Goal: Use online tool/utility

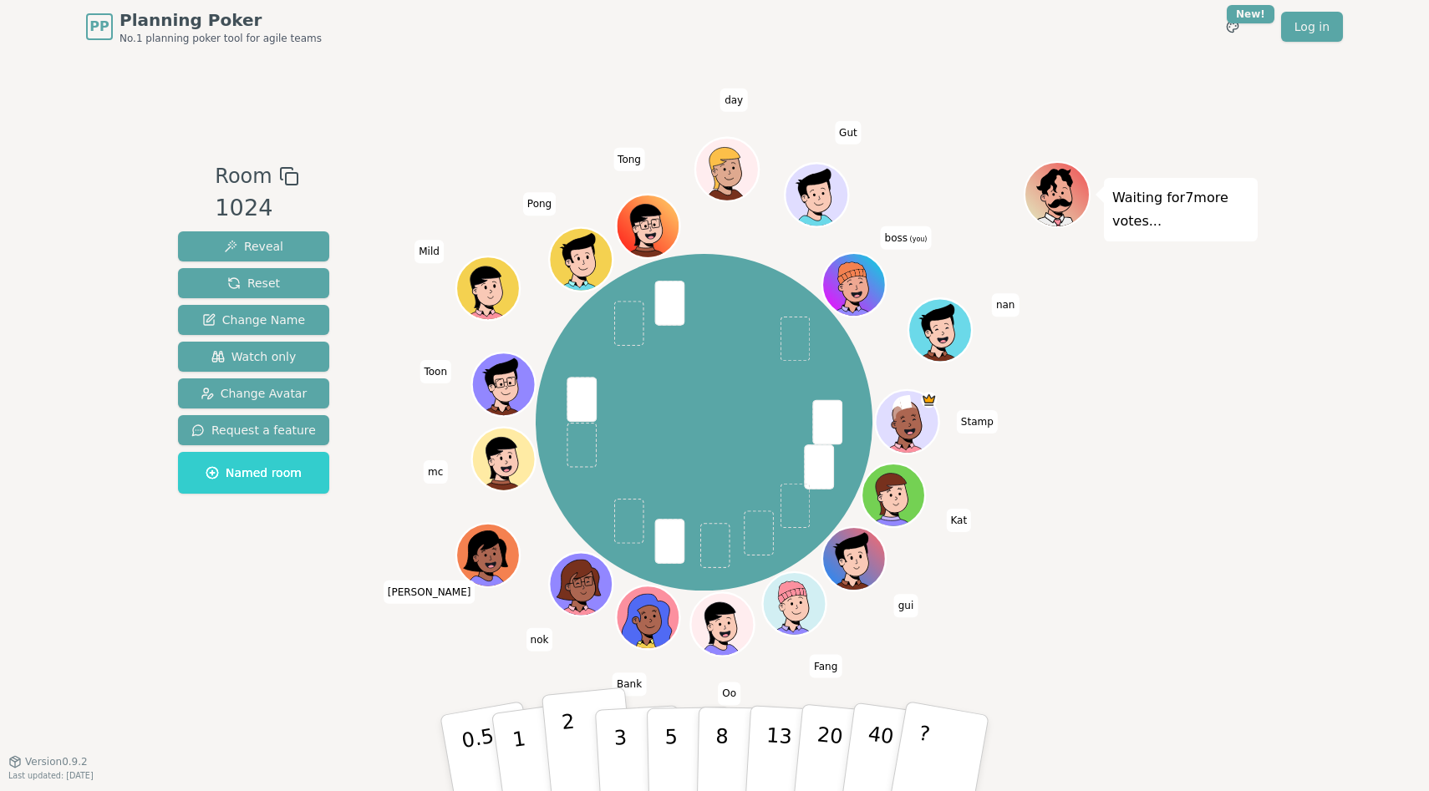
click at [566, 744] on p "2" at bounding box center [572, 755] width 22 height 91
click at [536, 751] on button "1" at bounding box center [538, 753] width 99 height 135
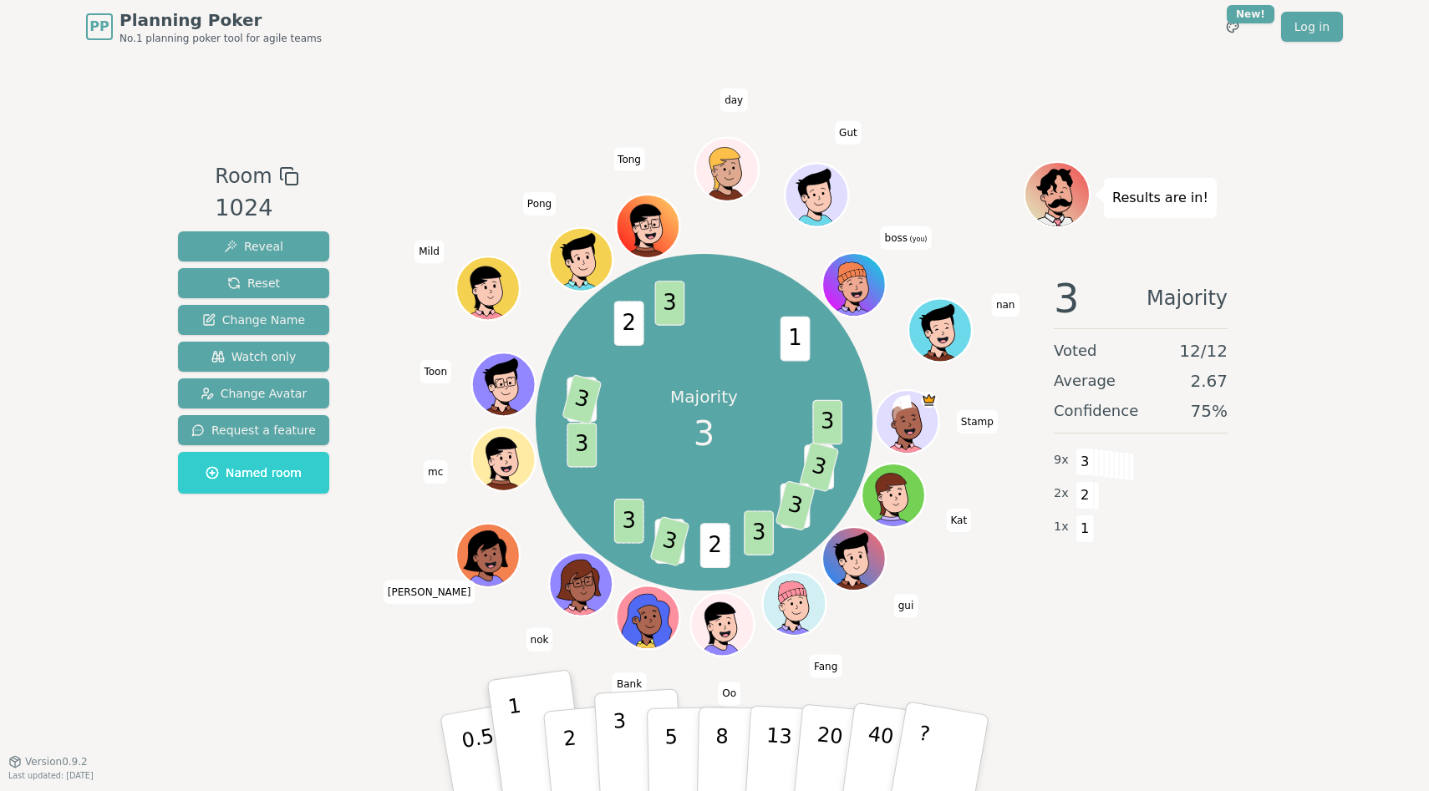
click at [621, 729] on p "3" at bounding box center [621, 754] width 18 height 91
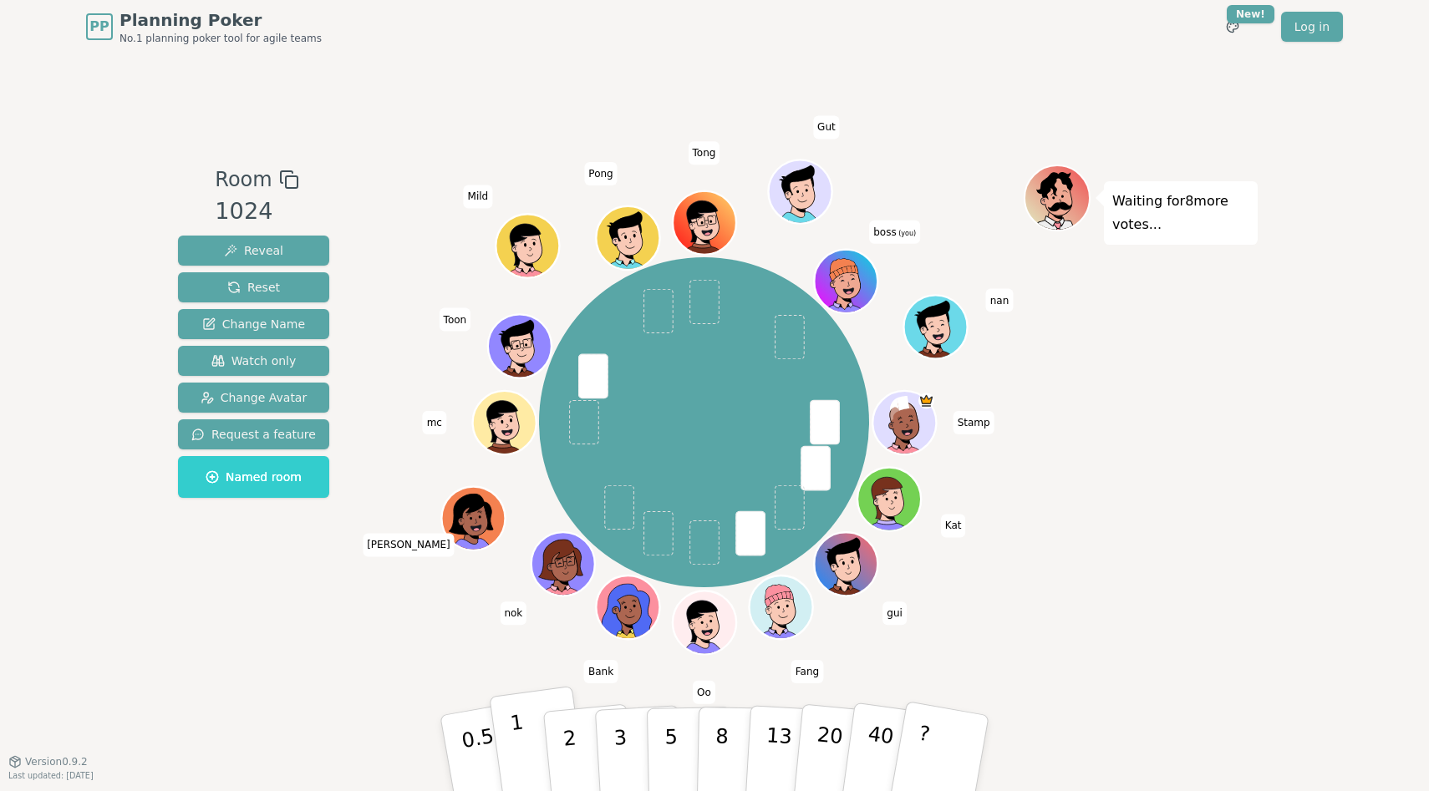
click at [540, 748] on button "1" at bounding box center [538, 753] width 99 height 135
click at [579, 749] on button "2" at bounding box center [588, 754] width 95 height 133
drag, startPoint x: 627, startPoint y: 731, endPoint x: 421, endPoint y: 611, distance: 238.9
click at [421, 610] on div "Room 1024 Reveal Reset Change Name Watch only Change Avatar Request a feature N…" at bounding box center [714, 407] width 1086 height 485
click at [651, 740] on button "5" at bounding box center [690, 753] width 86 height 127
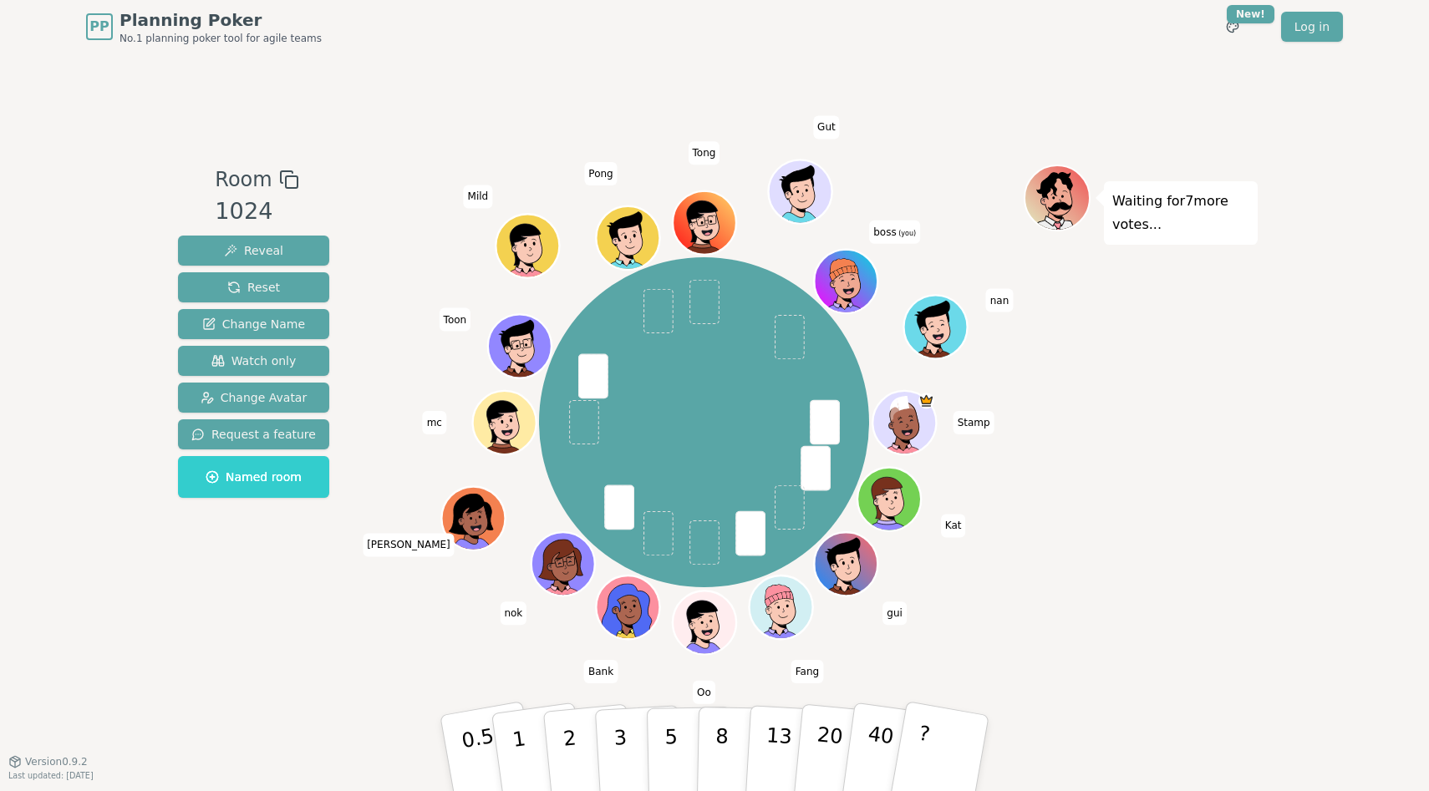
drag, startPoint x: 650, startPoint y: 748, endPoint x: 450, endPoint y: 663, distance: 217.9
click at [450, 663] on div "Room 1024 Reveal Reset Change Name Watch only Change Avatar Request a feature N…" at bounding box center [714, 407] width 1086 height 708
click at [637, 744] on button "3" at bounding box center [639, 753] width 91 height 130
drag, startPoint x: 663, startPoint y: 745, endPoint x: 654, endPoint y: 744, distance: 8.5
click at [663, 745] on button "5" at bounding box center [690, 753] width 86 height 127
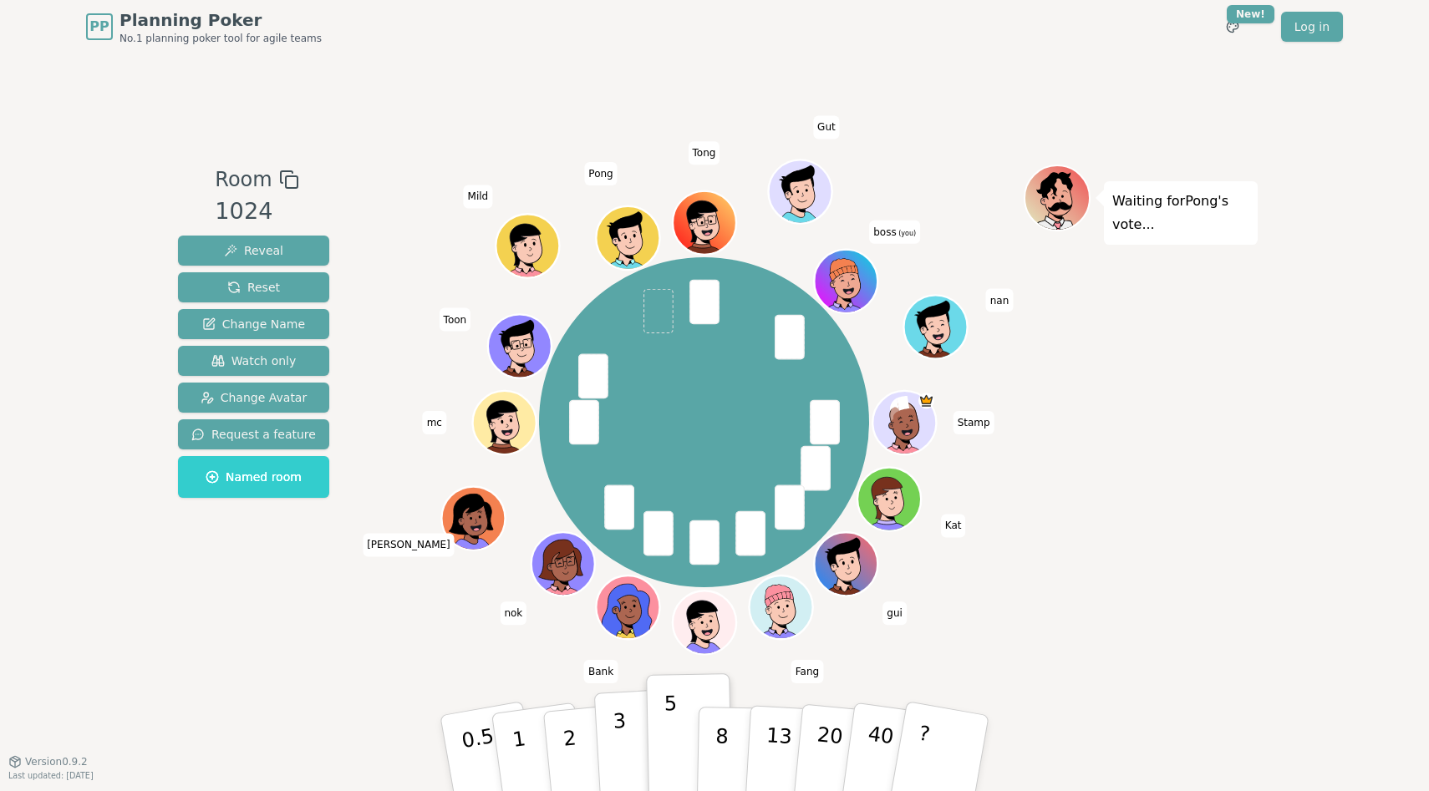
click at [619, 729] on p "3" at bounding box center [621, 754] width 18 height 91
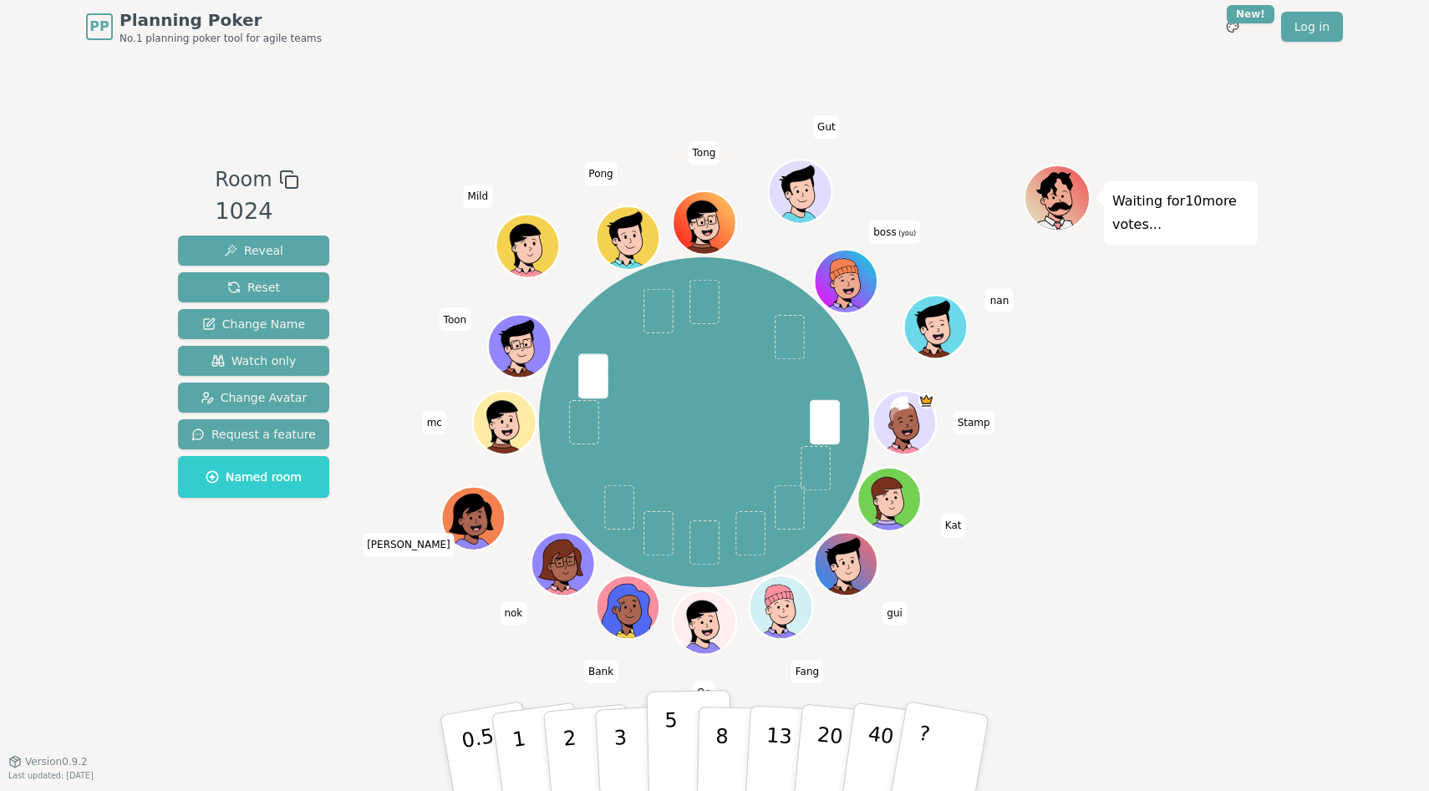
click at [648, 746] on button "5" at bounding box center [690, 753] width 86 height 127
click at [668, 744] on p "5" at bounding box center [671, 754] width 14 height 90
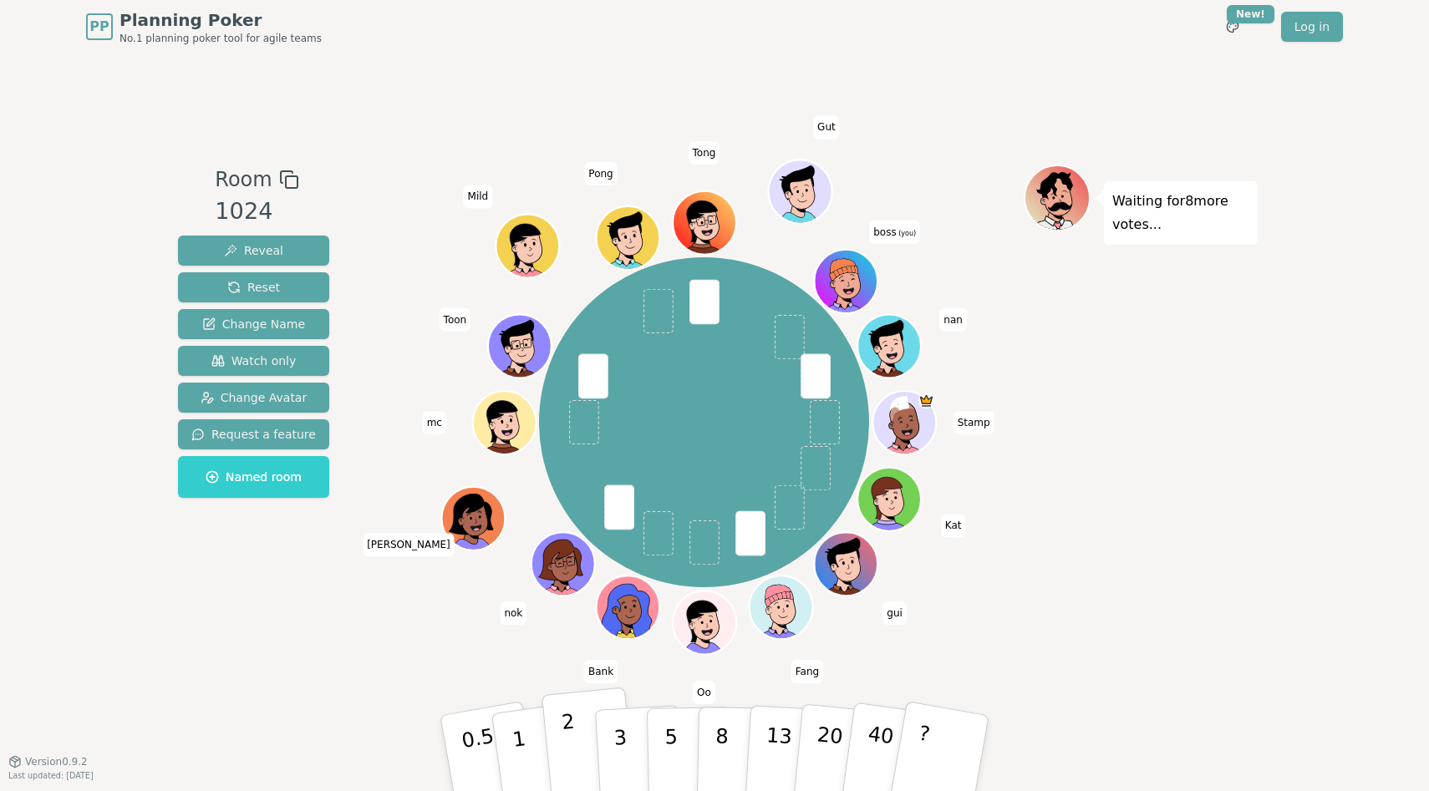
click at [590, 743] on button "2" at bounding box center [588, 754] width 95 height 133
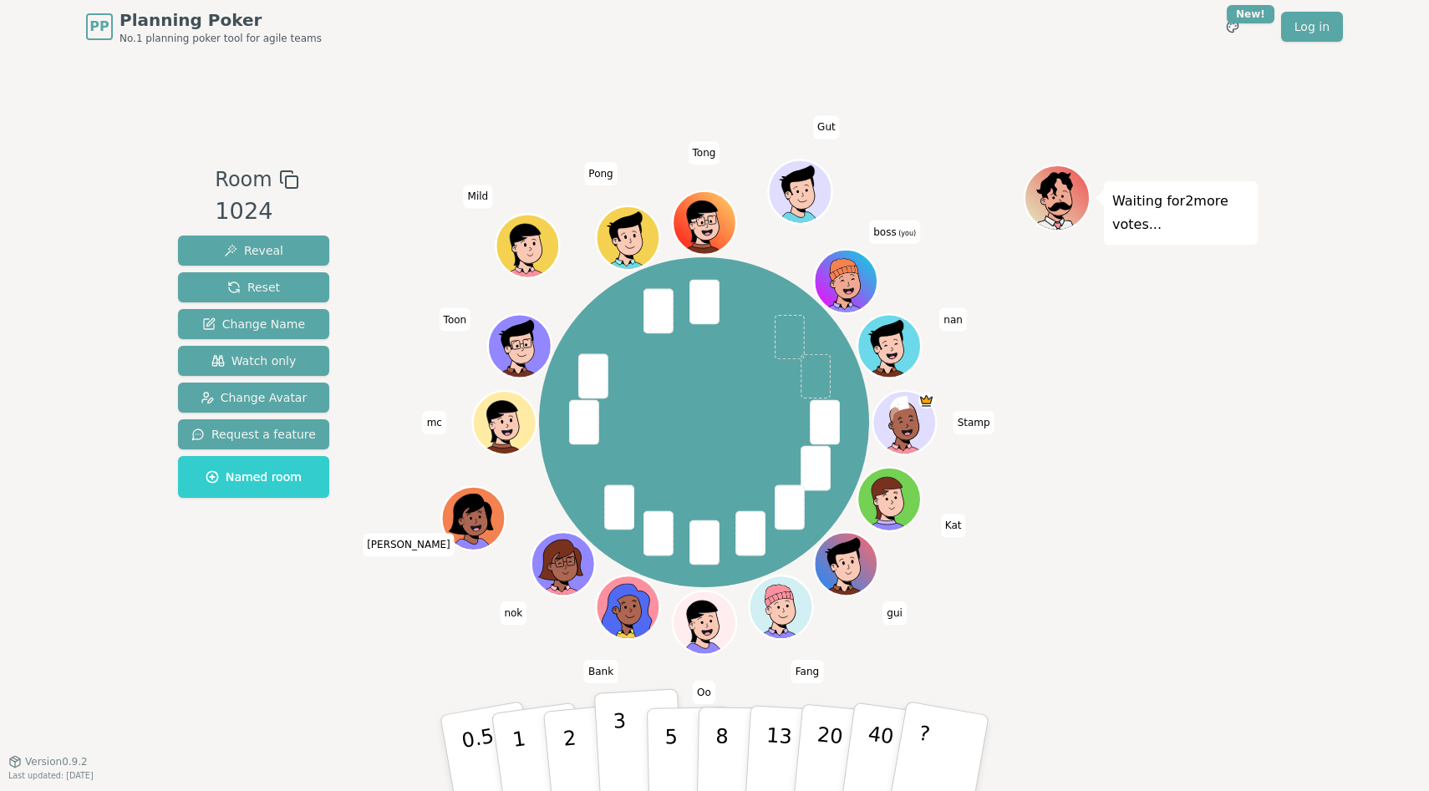
click at [612, 748] on button "3" at bounding box center [639, 753] width 91 height 130
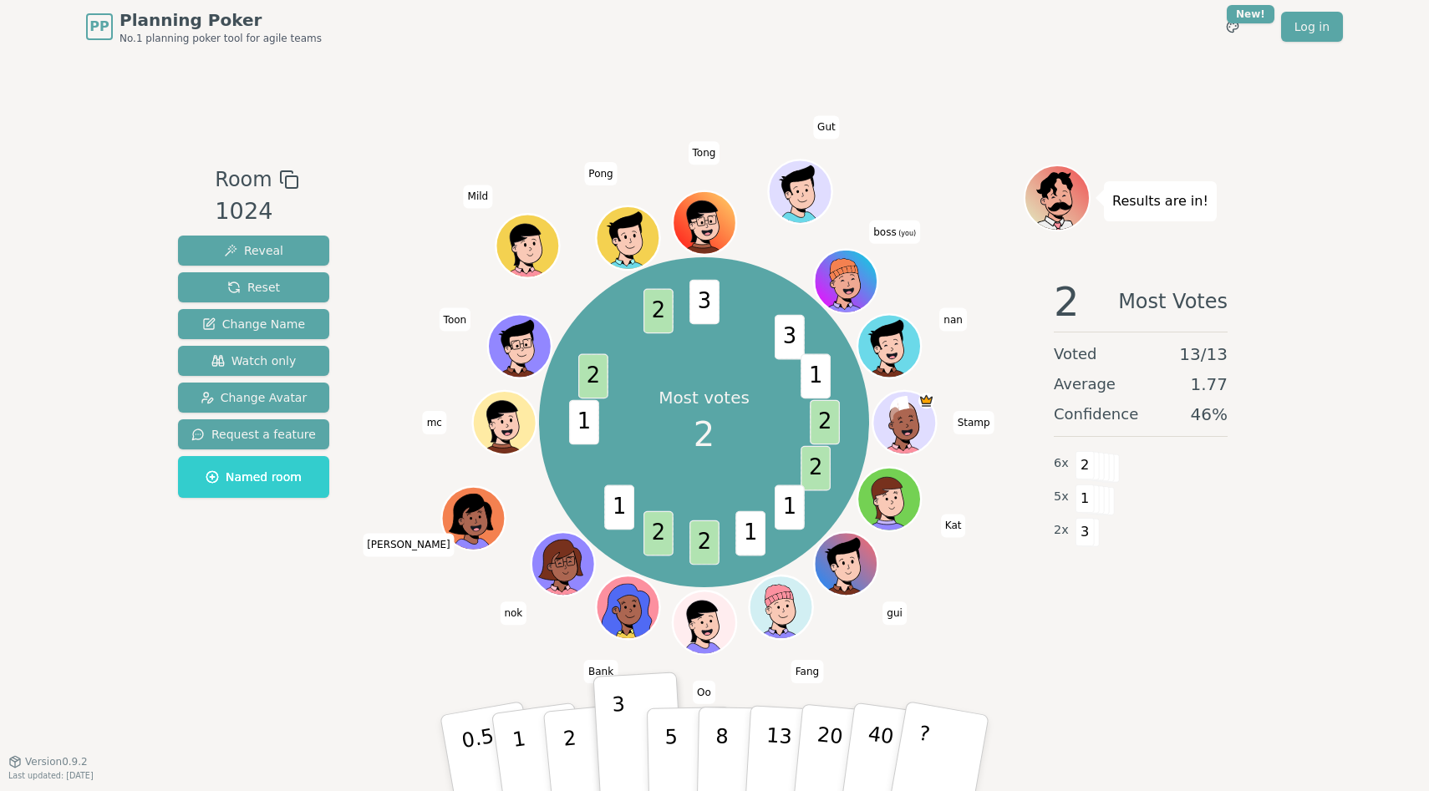
drag, startPoint x: 567, startPoint y: 775, endPoint x: 481, endPoint y: 701, distance: 113.2
click at [567, 775] on p "2" at bounding box center [573, 771] width 22 height 91
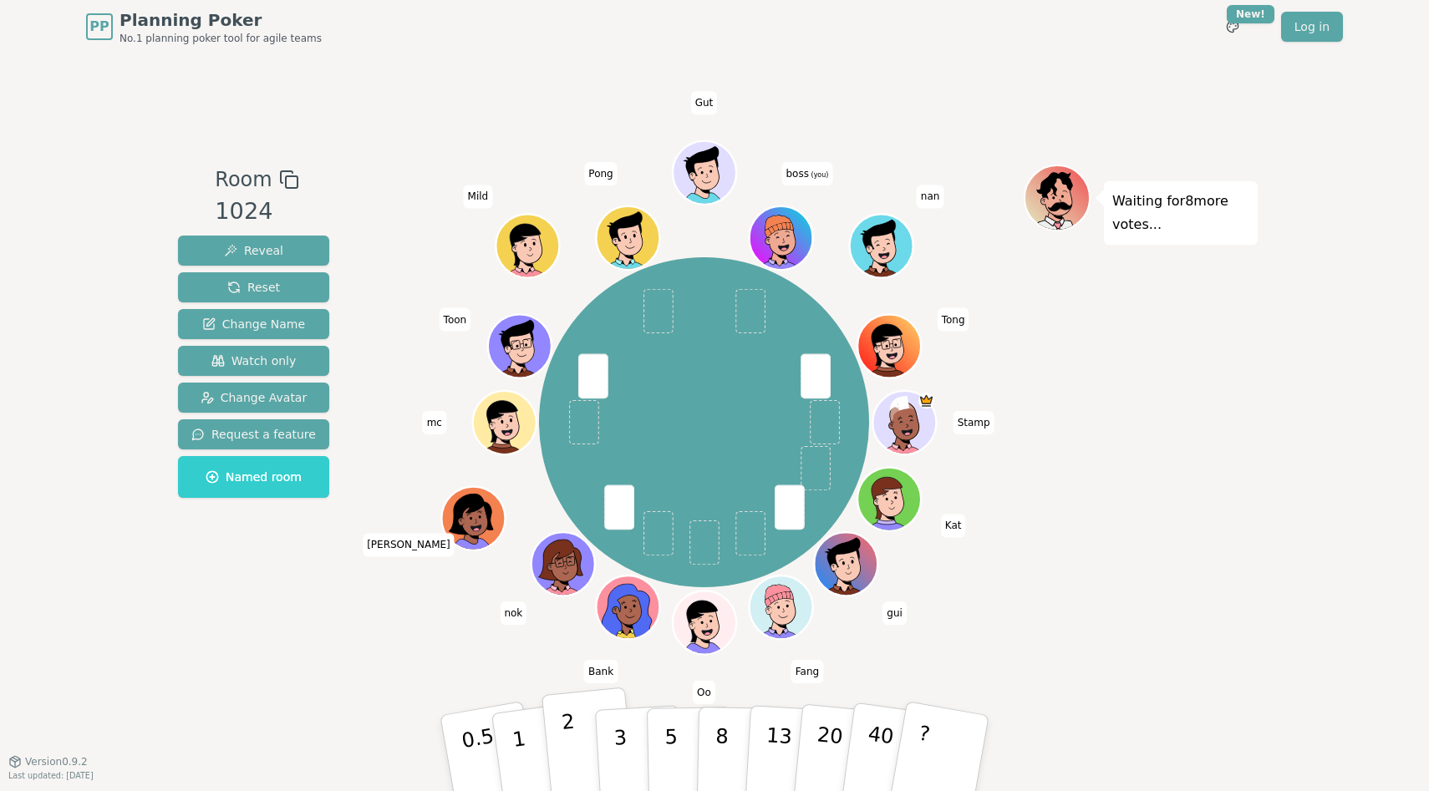
click at [570, 733] on p "2" at bounding box center [572, 755] width 22 height 91
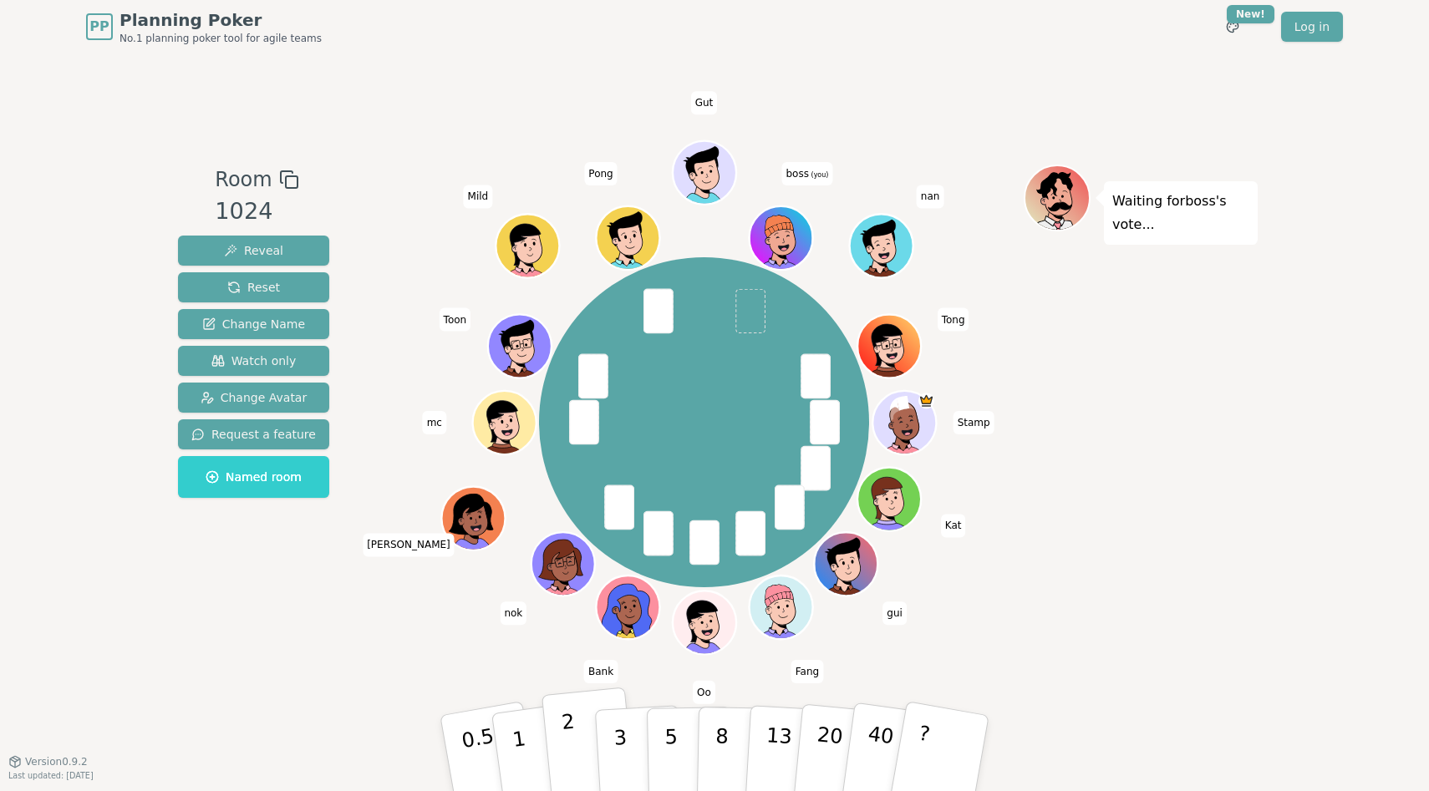
drag, startPoint x: 570, startPoint y: 749, endPoint x: 578, endPoint y: 744, distance: 10.2
click at [578, 744] on button "2" at bounding box center [588, 754] width 95 height 133
